Goal: Use online tool/utility: Utilize a website feature to perform a specific function

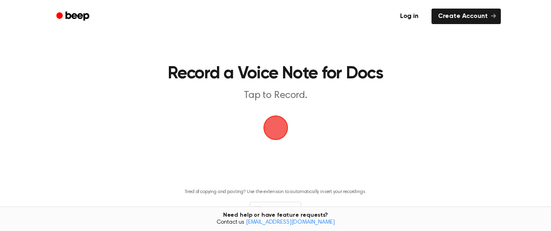
click at [279, 131] on span "button" at bounding box center [275, 127] width 23 height 23
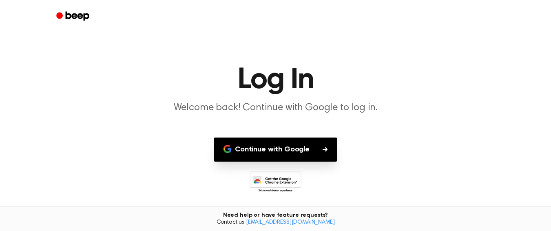
click at [263, 144] on button "Continue with Google" at bounding box center [276, 149] width 124 height 24
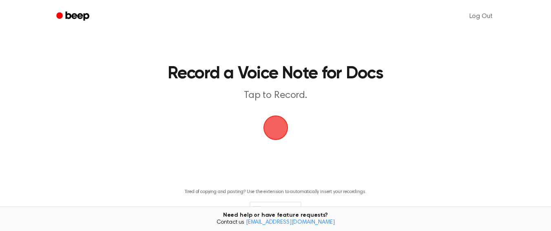
click at [273, 131] on span "button" at bounding box center [275, 128] width 27 height 27
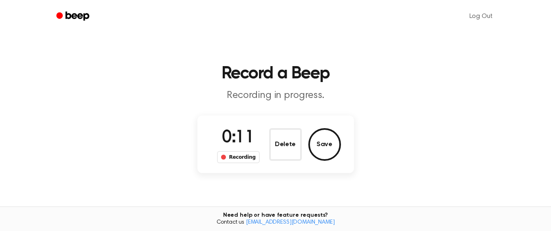
click at [239, 159] on div "Recording" at bounding box center [238, 157] width 43 height 12
click at [283, 147] on button "Delete" at bounding box center [285, 144] width 33 height 33
